Goal: Task Accomplishment & Management: Manage account settings

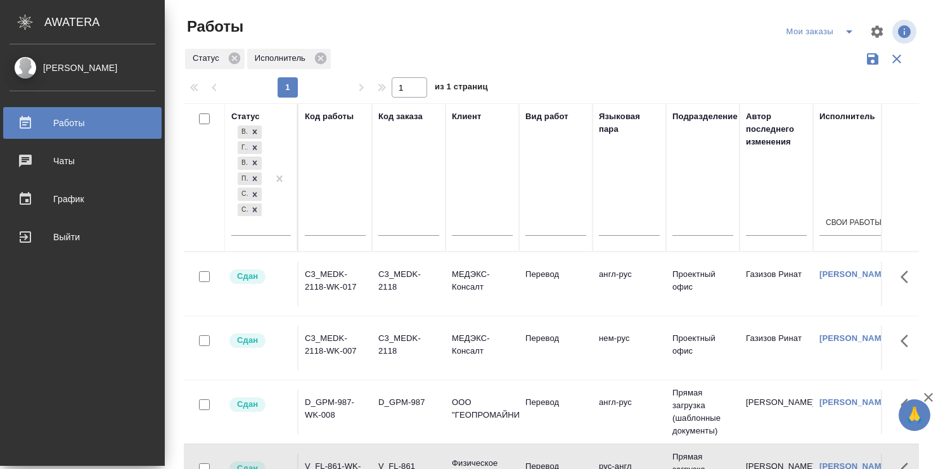
click at [55, 112] on link "Работы" at bounding box center [82, 123] width 159 height 32
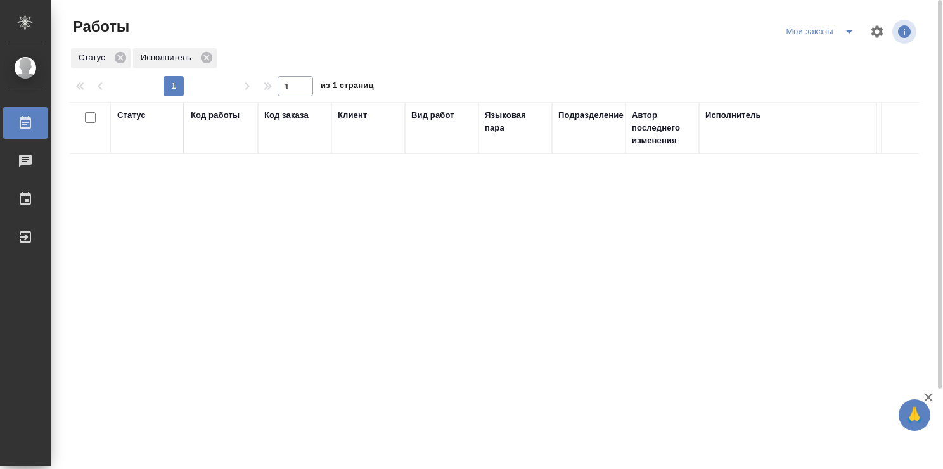
click at [833, 29] on div "Мои заказы" at bounding box center [823, 32] width 79 height 20
click at [848, 33] on icon "split button" at bounding box center [849, 31] width 15 height 15
click at [819, 58] on li "Стандартные настройки" at bounding box center [823, 57] width 122 height 20
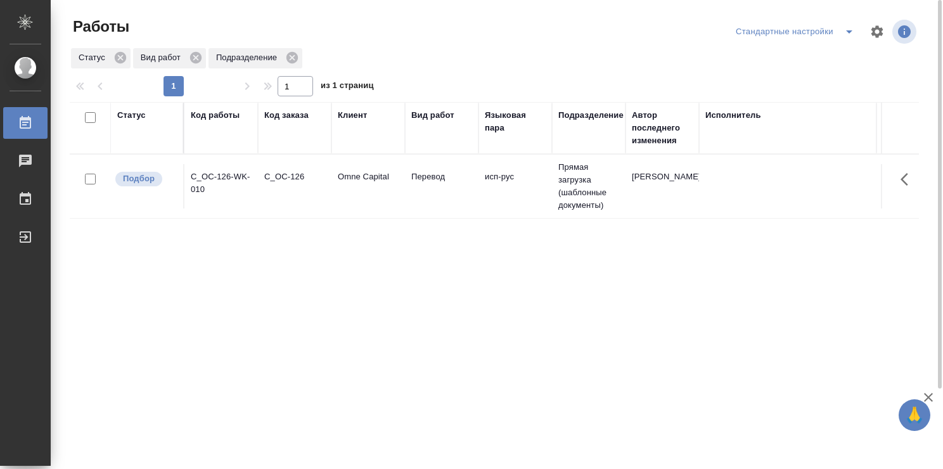
click at [491, 198] on td "исп-рус" at bounding box center [516, 186] width 74 height 44
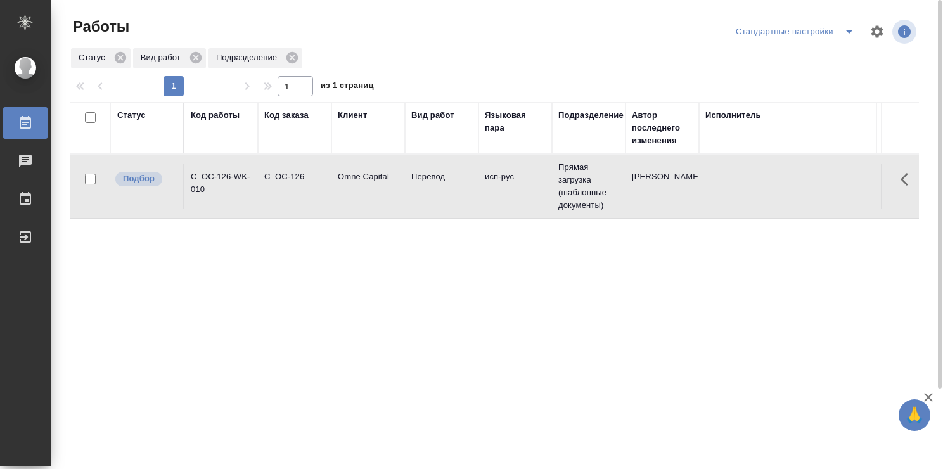
click at [491, 198] on td "исп-рус" at bounding box center [516, 186] width 74 height 44
click at [484, 308] on div "Статус Код работы Код заказа Клиент Вид работ Языковая пара Подразделение Автор…" at bounding box center [495, 330] width 850 height 456
click at [534, 60] on div "Статус Вид работ Подразделение" at bounding box center [495, 58] width 850 height 23
click at [846, 33] on icon "split button" at bounding box center [849, 31] width 15 height 15
click at [821, 56] on li "Мои заказы" at bounding box center [797, 57] width 129 height 20
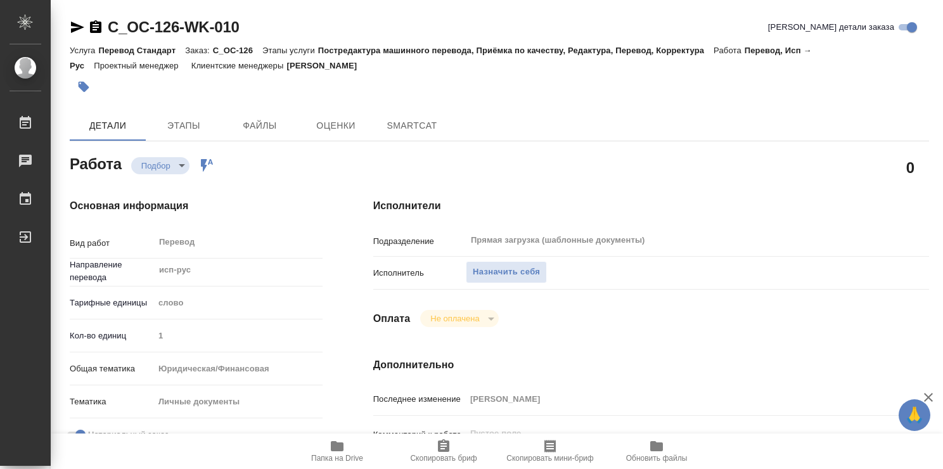
type textarea "x"
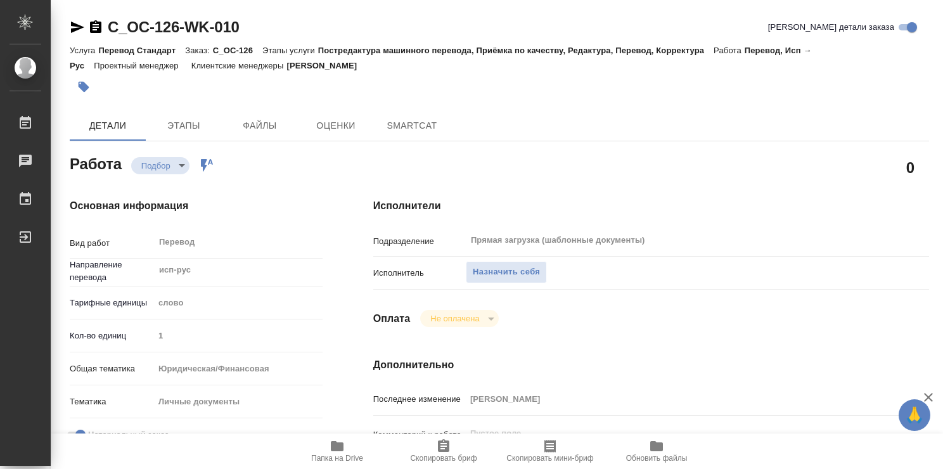
type textarea "x"
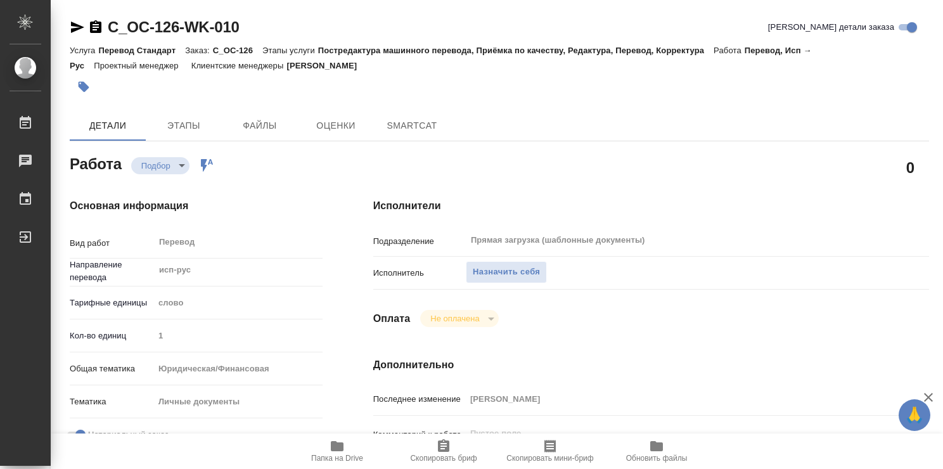
type textarea "x"
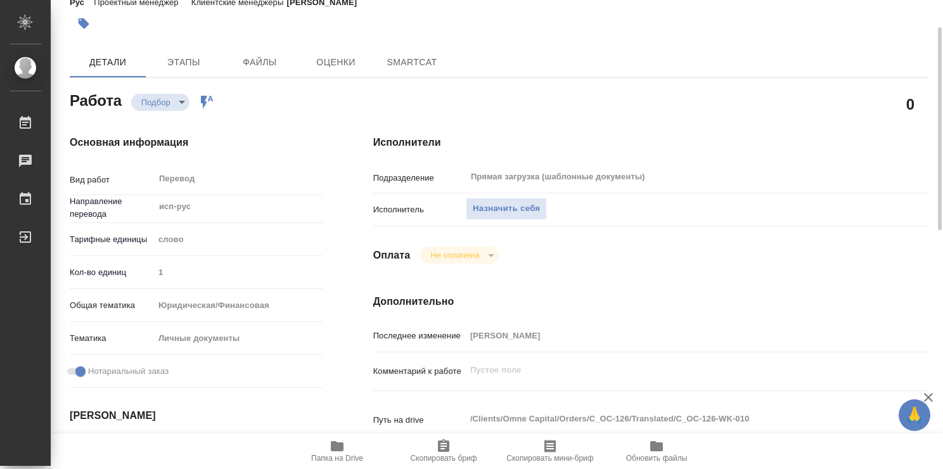
type textarea "x"
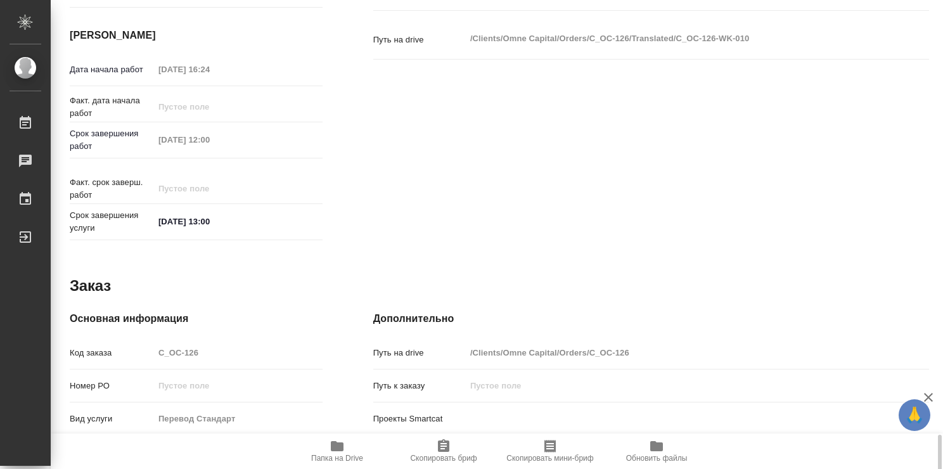
scroll to position [612, 0]
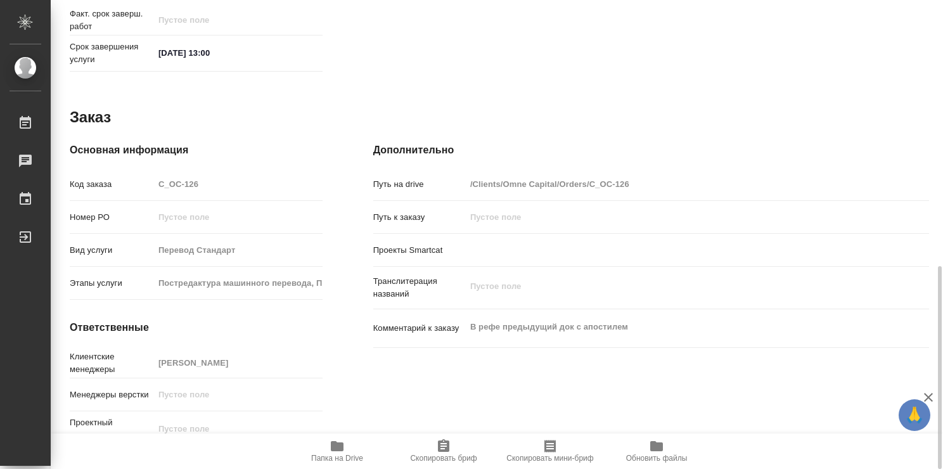
type textarea "x"
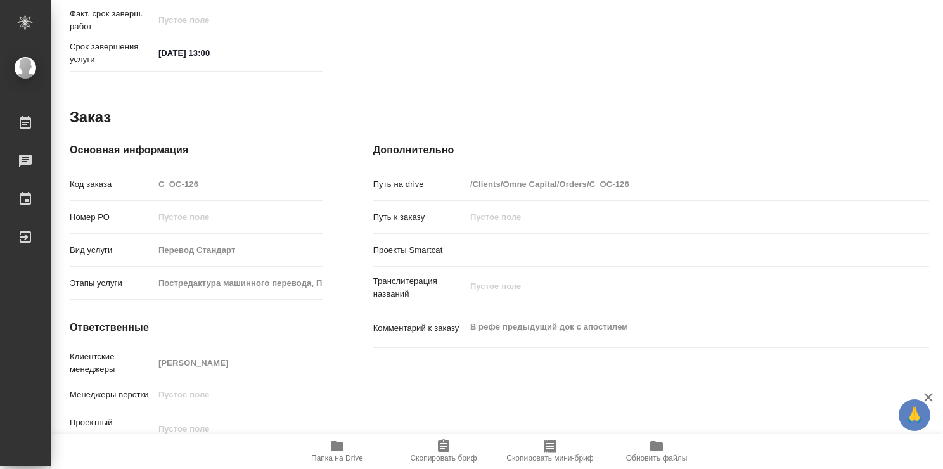
type textarea "x"
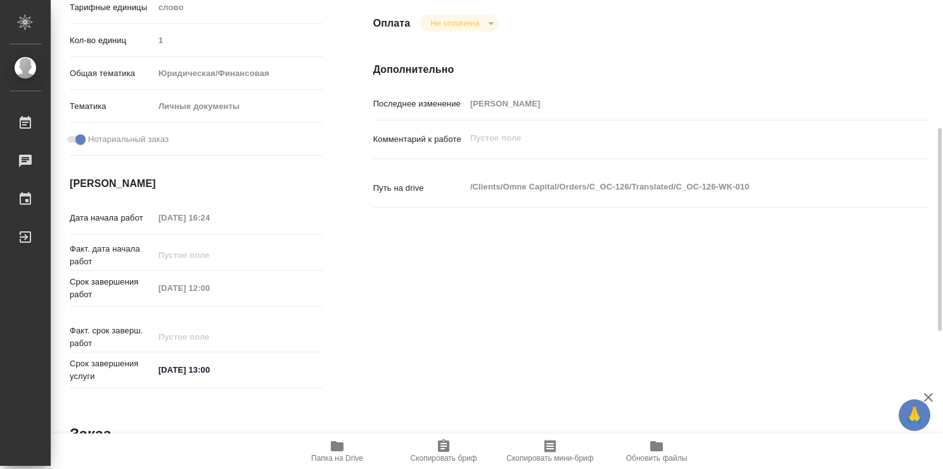
scroll to position [0, 0]
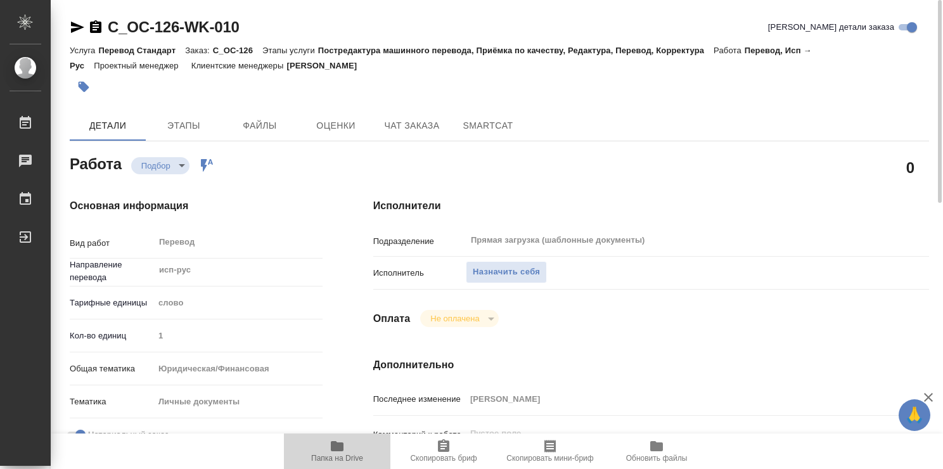
click at [330, 447] on icon "button" at bounding box center [337, 446] width 15 height 15
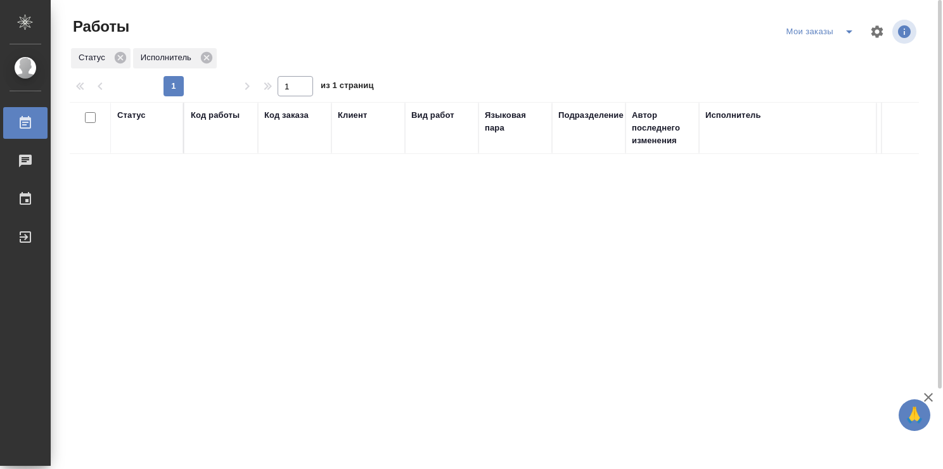
click at [152, 127] on div "Статус" at bounding box center [147, 128] width 60 height 38
click at [134, 114] on div "Статус" at bounding box center [131, 115] width 29 height 13
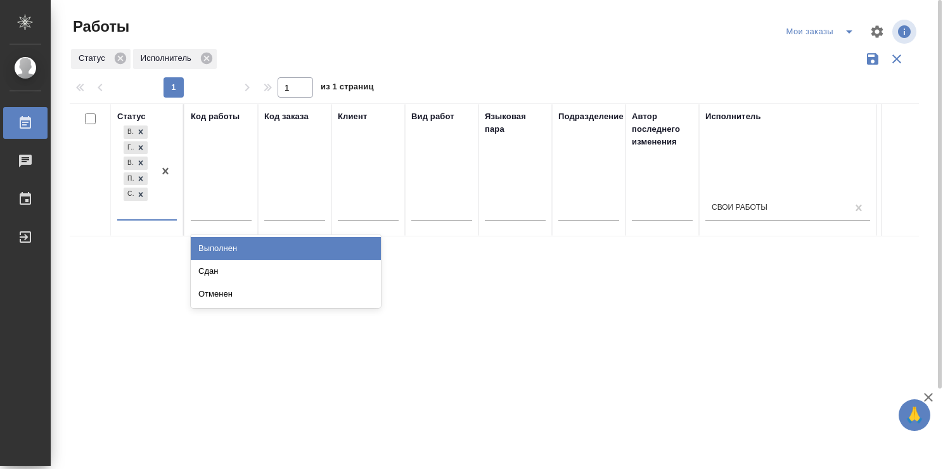
click at [146, 218] on div "В ожидании Готов к работе В работе Подбор Создан" at bounding box center [135, 171] width 37 height 96
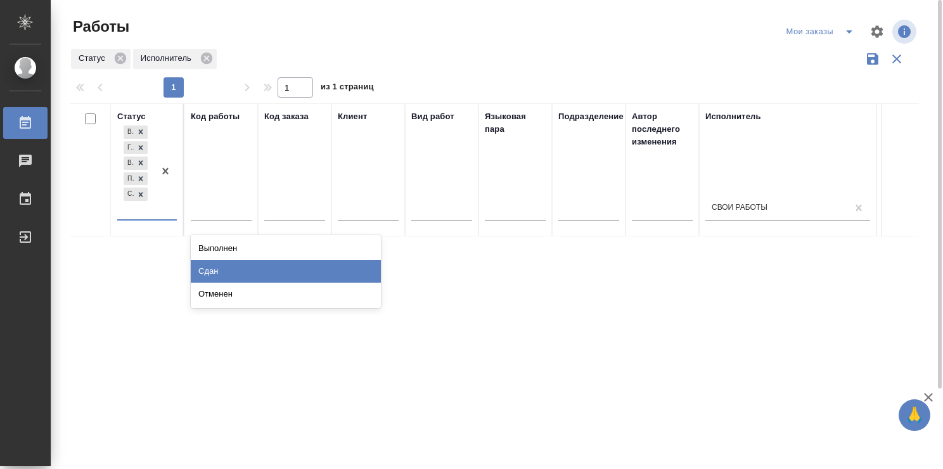
click at [337, 264] on div "Сдан" at bounding box center [286, 271] width 190 height 23
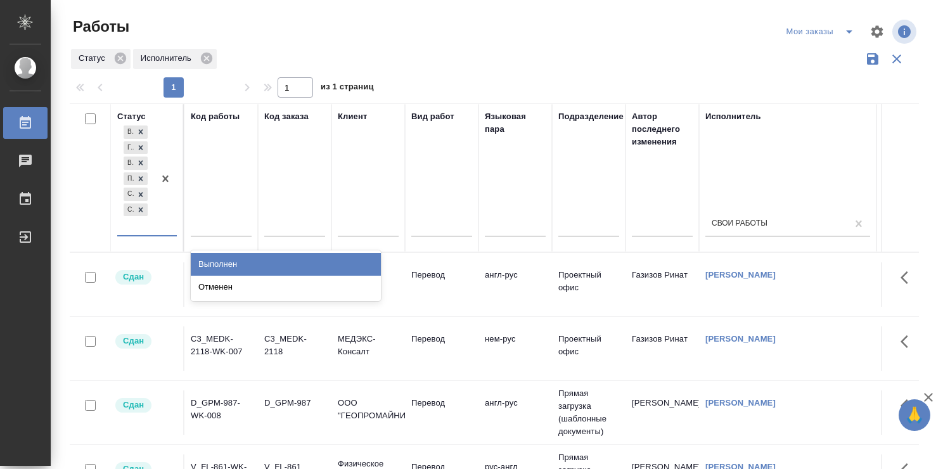
click at [168, 233] on div at bounding box center [165, 179] width 23 height 112
click at [359, 258] on div "Выполнен" at bounding box center [286, 264] width 190 height 23
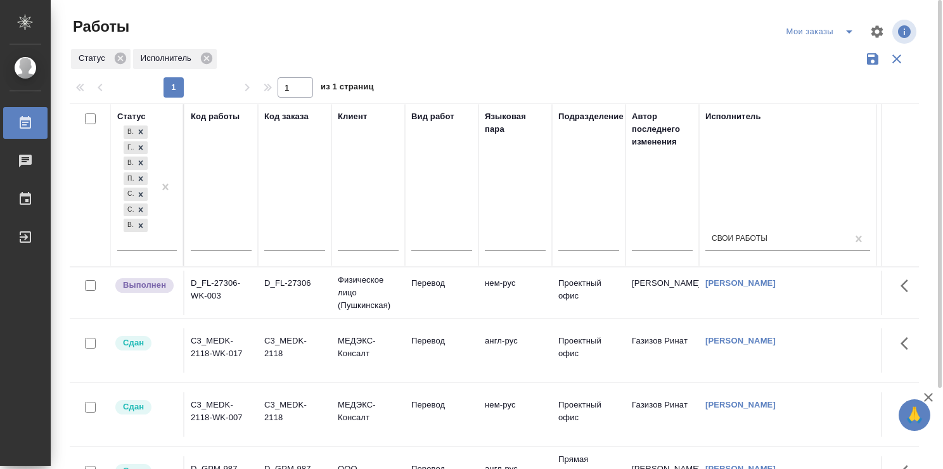
click at [507, 292] on td "нем-рус" at bounding box center [516, 293] width 74 height 44
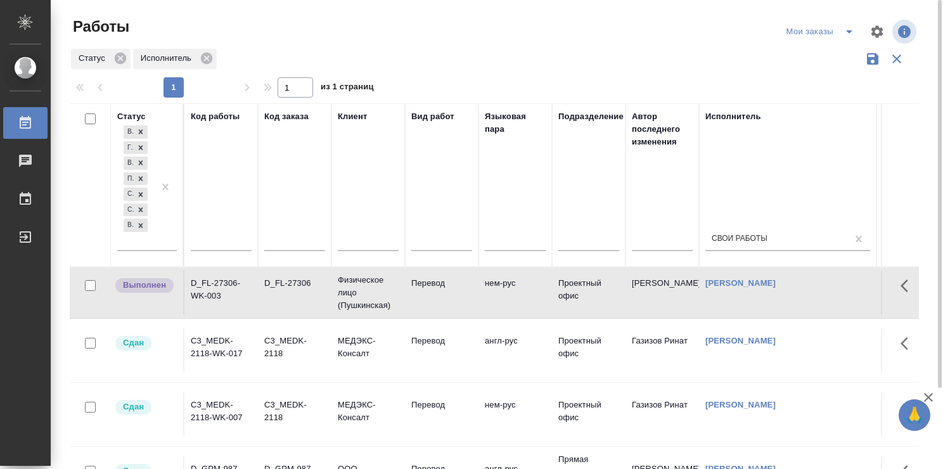
click at [507, 292] on td "нем-рус" at bounding box center [516, 293] width 74 height 44
click at [849, 30] on icon "split button" at bounding box center [849, 31] width 6 height 3
click at [801, 56] on li "Стандартные настройки" at bounding box center [823, 57] width 122 height 20
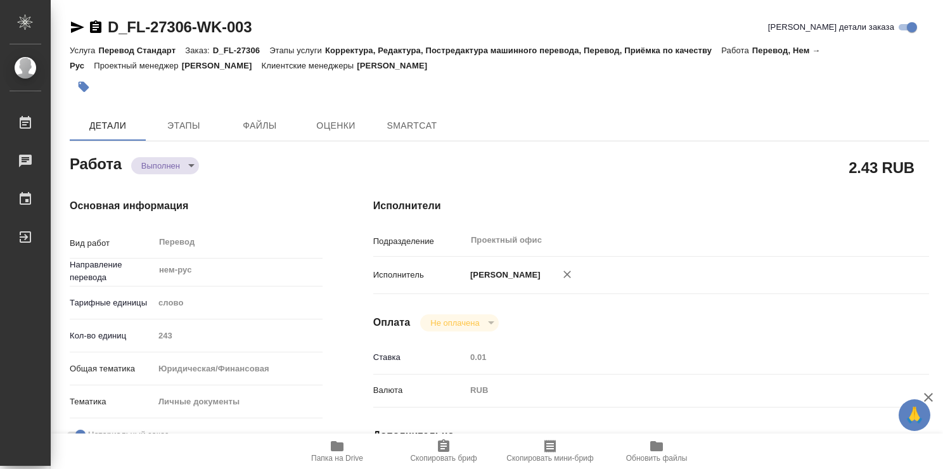
type textarea "x"
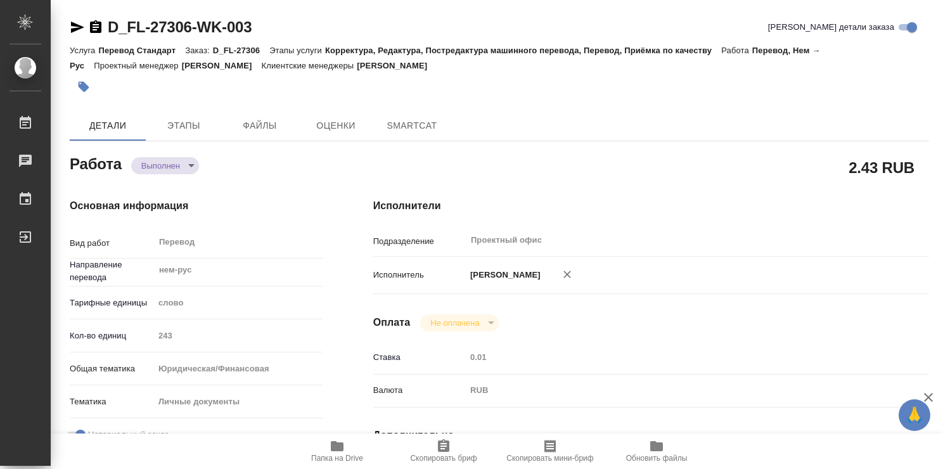
type textarea "x"
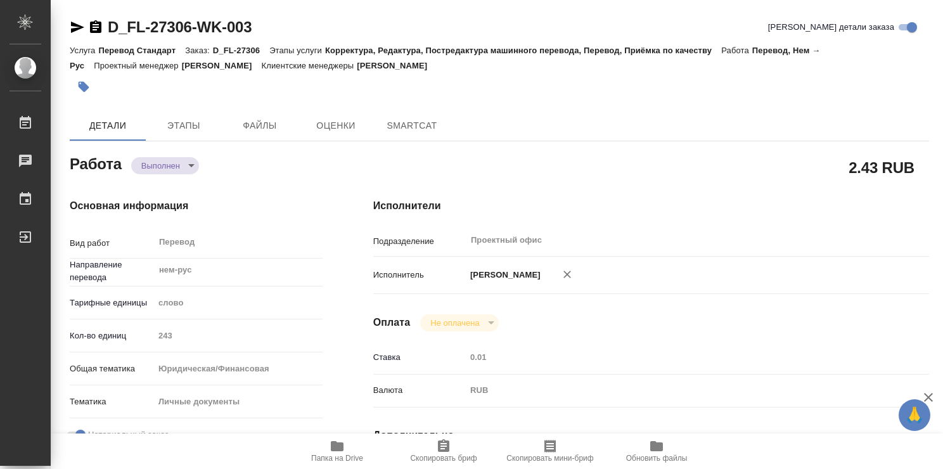
type textarea "x"
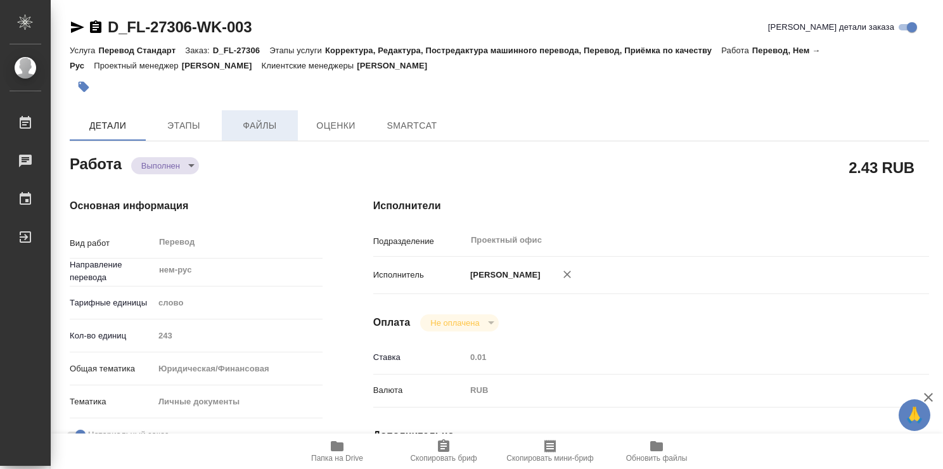
type textarea "x"
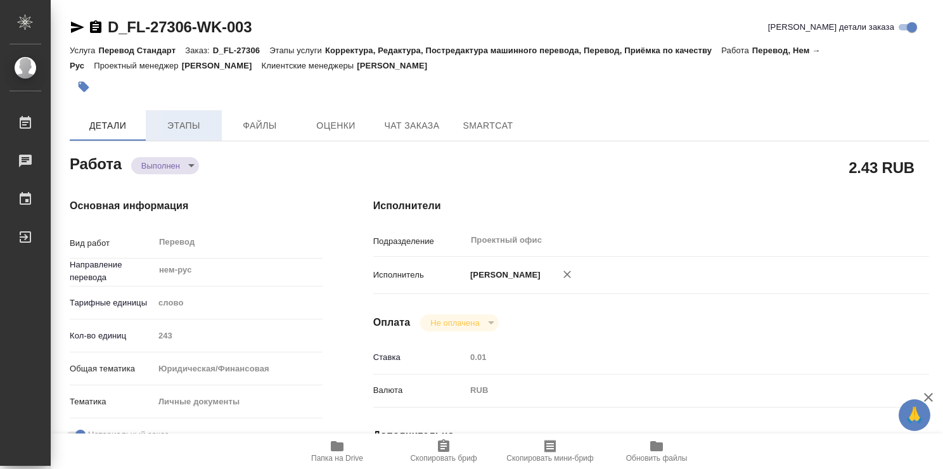
type textarea "x"
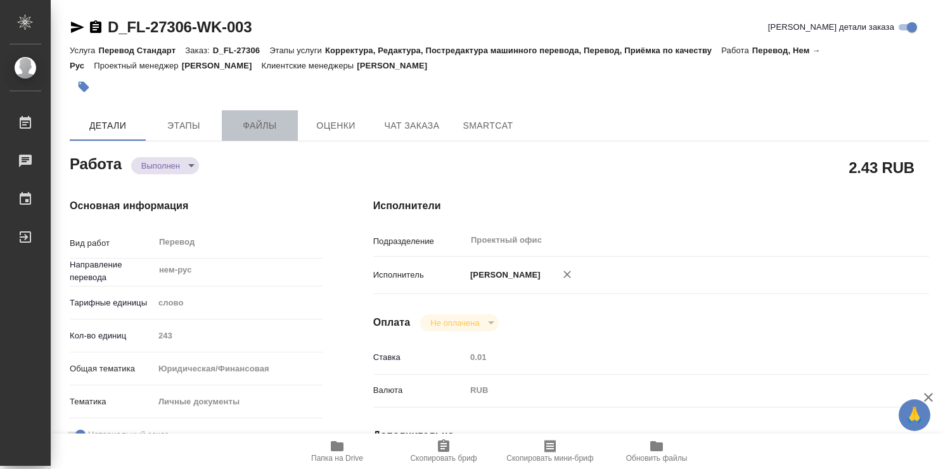
click at [254, 121] on span "Файлы" at bounding box center [260, 126] width 61 height 16
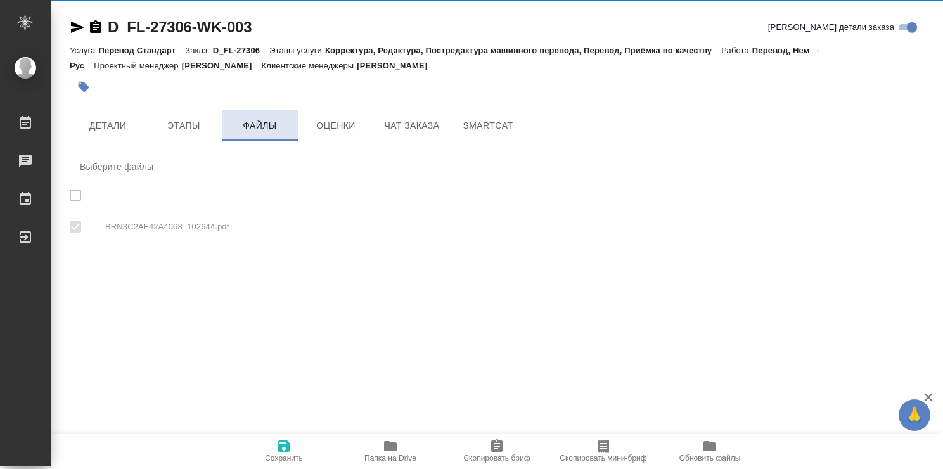
checkbox input "true"
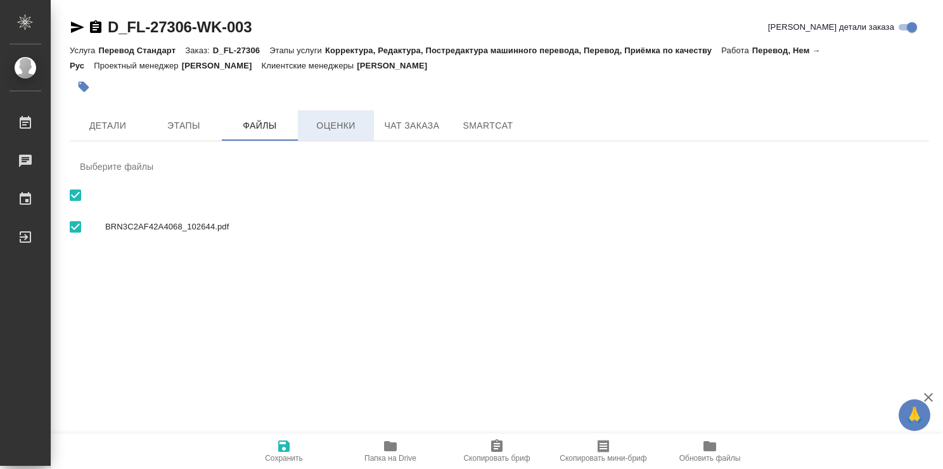
click at [343, 123] on span "Оценки" at bounding box center [336, 126] width 61 height 16
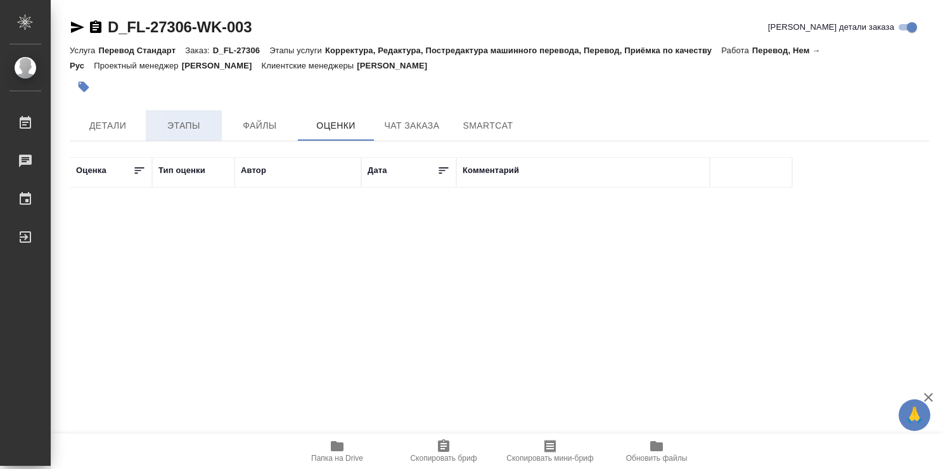
click at [180, 124] on span "Этапы" at bounding box center [183, 126] width 61 height 16
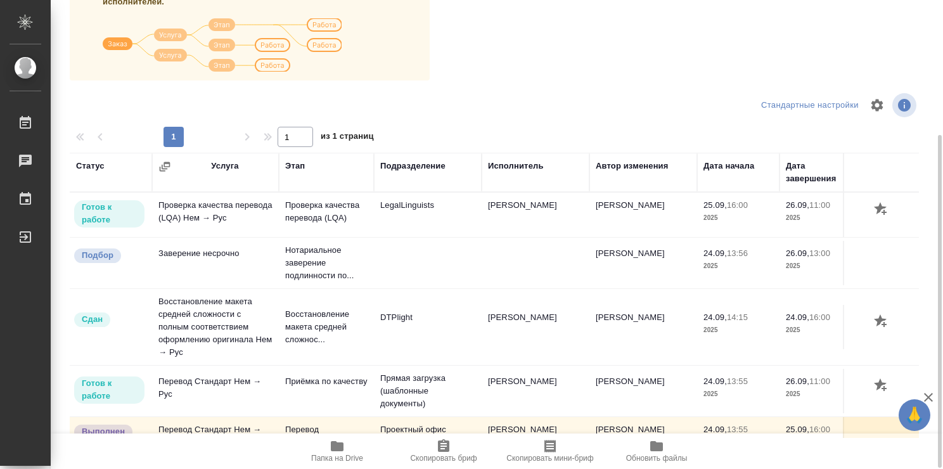
click at [533, 66] on div "Заказ состоит из одной или нескольких услуг. Услуга состоит из этапов работ. На…" at bounding box center [500, 199] width 860 height 477
